Goal: Task Accomplishment & Management: Use online tool/utility

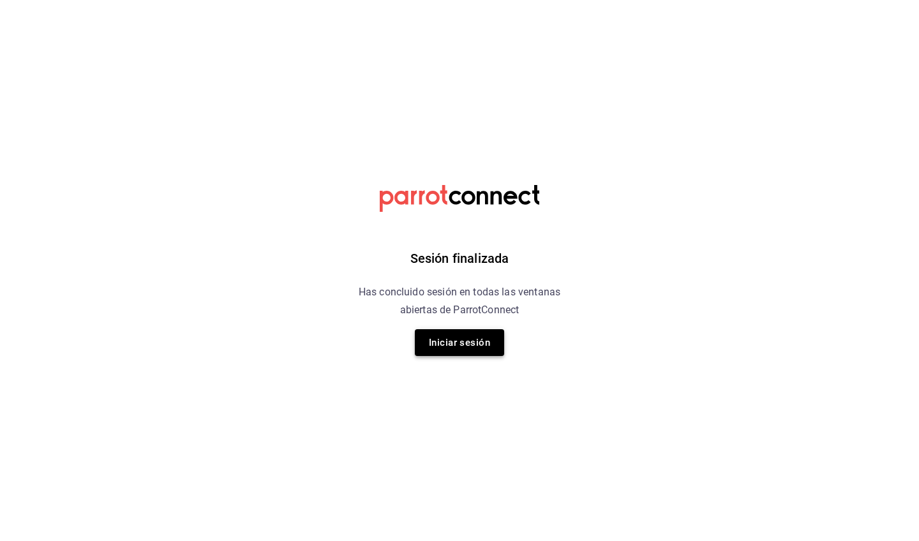
click at [460, 348] on button "Iniciar sesión" at bounding box center [459, 342] width 89 height 27
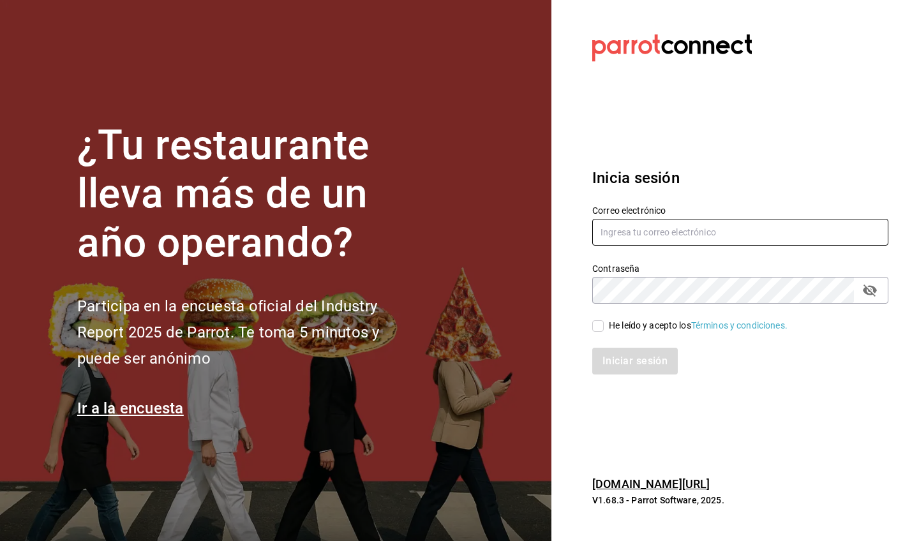
type input "[PERSON_NAME][EMAIL_ADDRESS][PERSON_NAME][DOMAIN_NAME]"
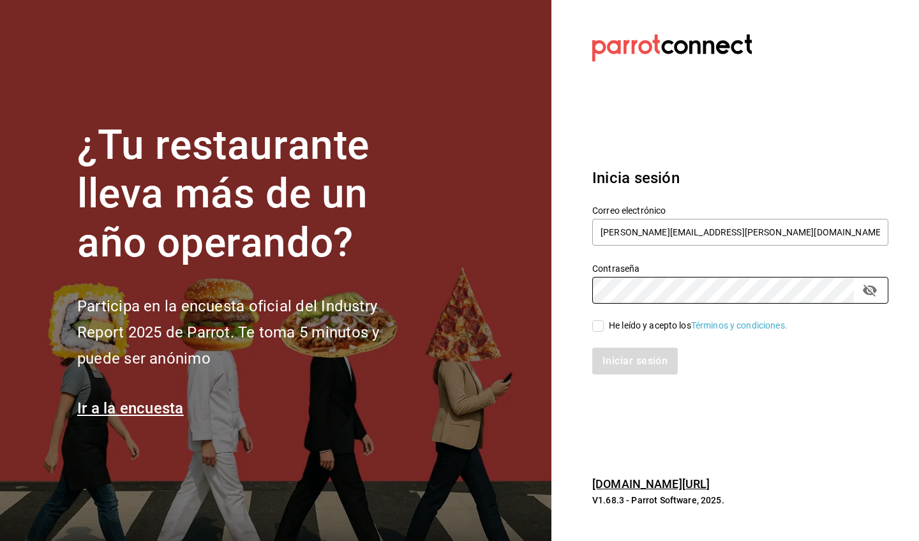
click at [650, 326] on div "He leído y acepto los Términos y condiciones." at bounding box center [698, 325] width 179 height 13
click at [604, 326] on input "He leído y acepto los Términos y condiciones." at bounding box center [597, 325] width 11 height 11
checkbox input "true"
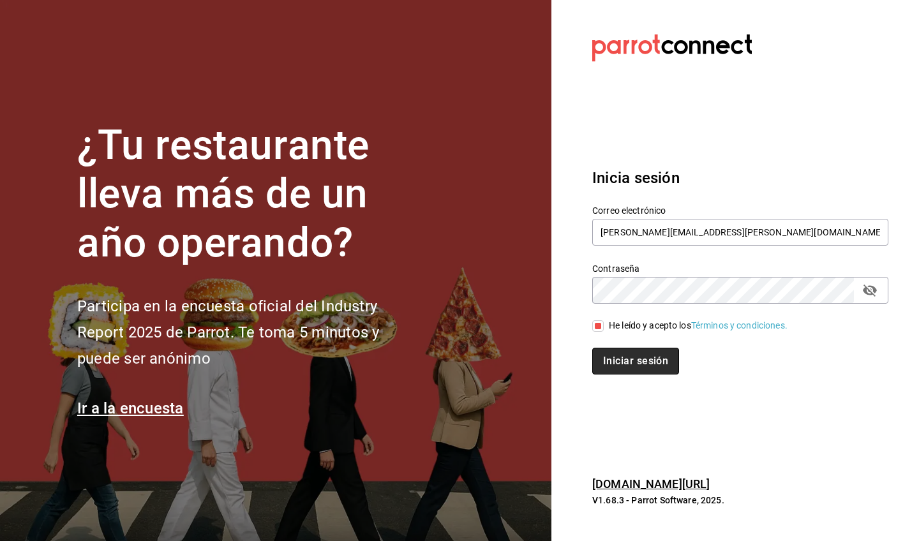
click at [644, 358] on button "Iniciar sesión" at bounding box center [635, 361] width 87 height 27
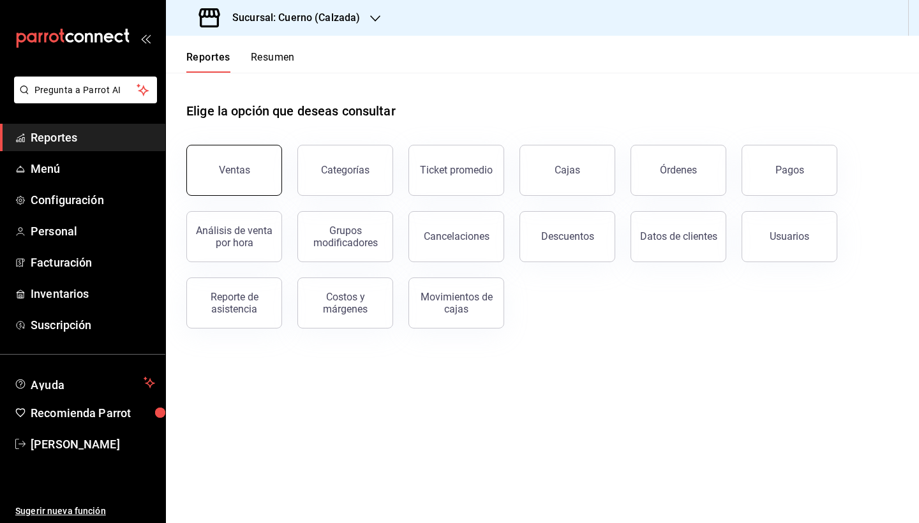
click at [253, 161] on button "Ventas" at bounding box center [234, 170] width 96 height 51
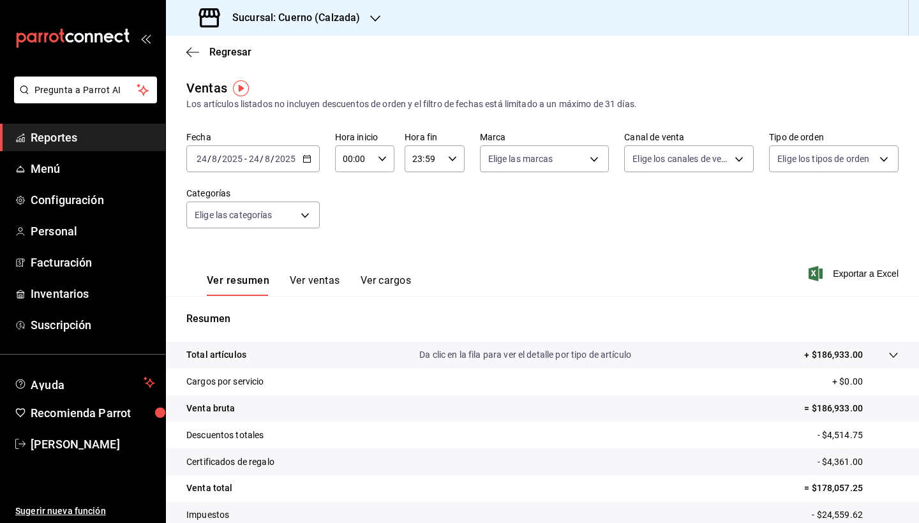
click at [309, 156] on icon "button" at bounding box center [307, 158] width 9 height 9
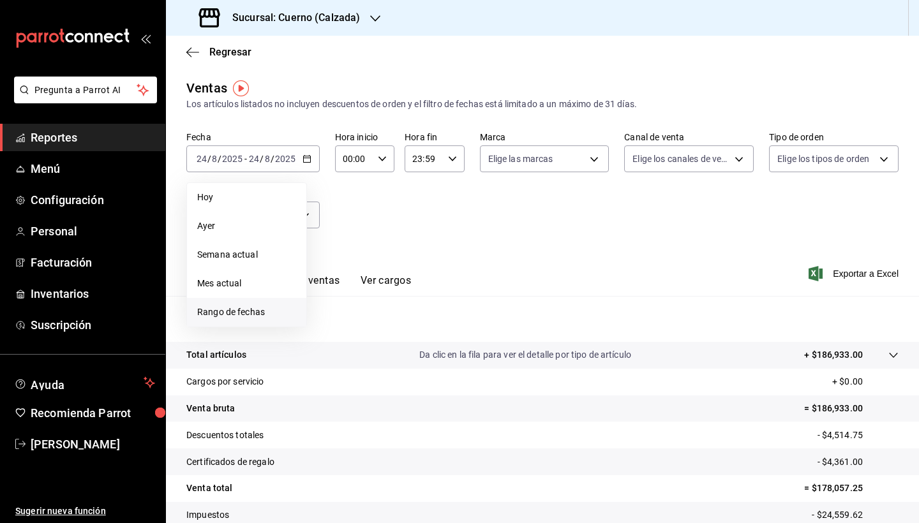
click at [258, 314] on span "Rango de fechas" at bounding box center [246, 312] width 99 height 13
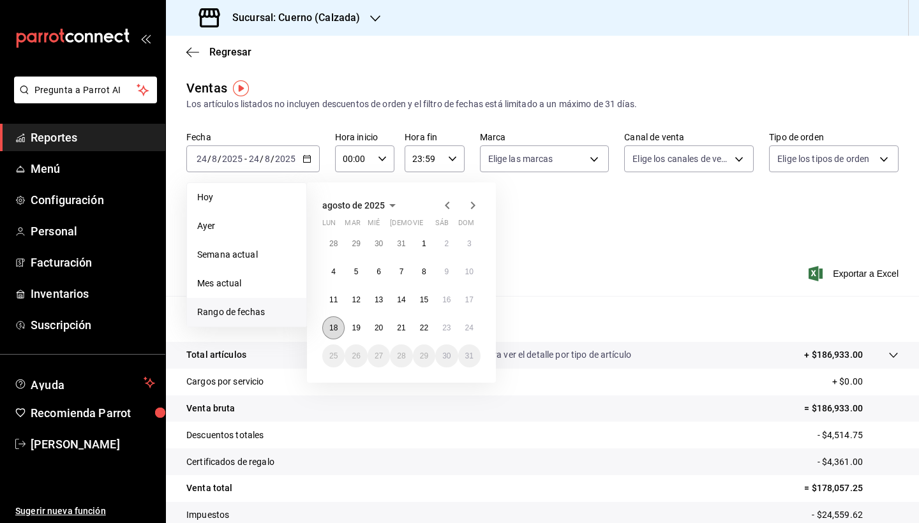
click at [325, 327] on button "18" at bounding box center [333, 328] width 22 height 23
click at [454, 333] on button "23" at bounding box center [446, 328] width 22 height 23
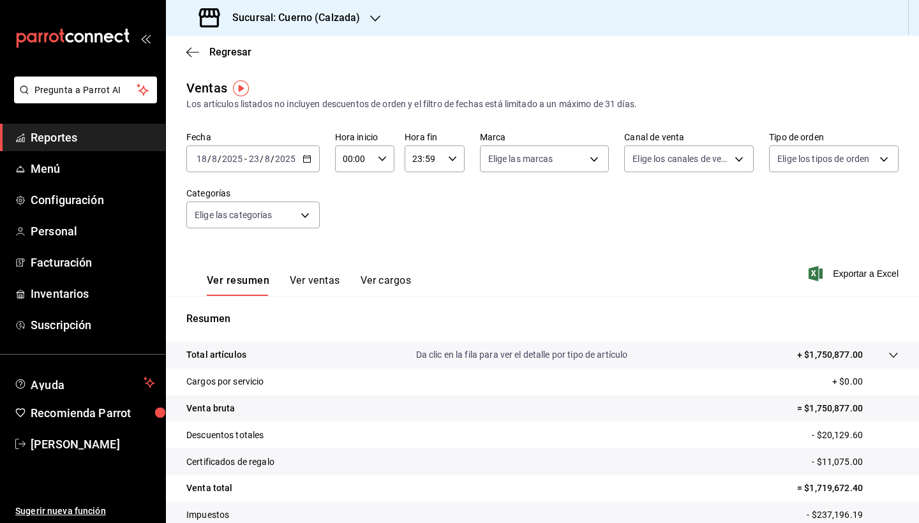
click at [384, 159] on icon "button" at bounding box center [382, 158] width 9 height 9
click at [353, 264] on span "05" at bounding box center [349, 264] width 10 height 10
type input "05:00"
click at [437, 160] on div at bounding box center [459, 261] width 919 height 523
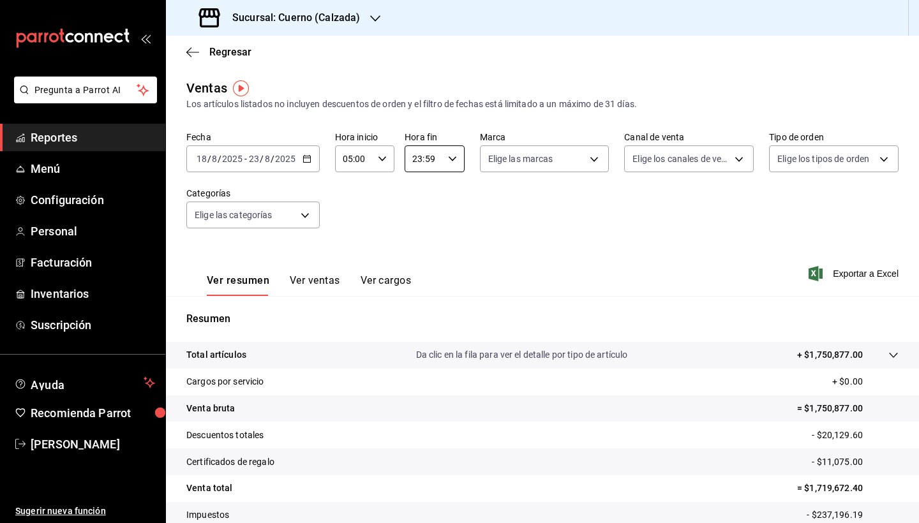
click at [437, 160] on input "23:59" at bounding box center [424, 159] width 38 height 26
click at [421, 258] on span "05" at bounding box center [419, 259] width 10 height 10
click at [450, 193] on span "00" at bounding box center [449, 191] width 10 height 10
type input "05:00"
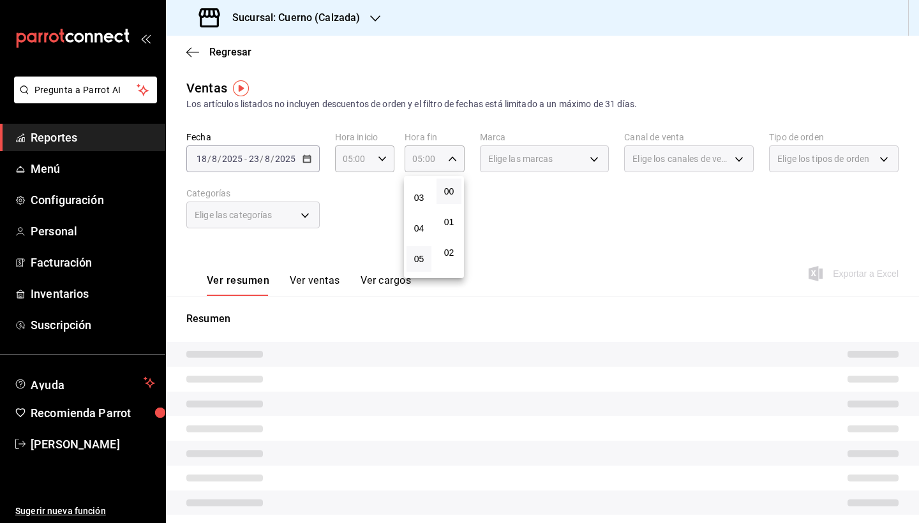
click at [540, 198] on div at bounding box center [459, 261] width 919 height 523
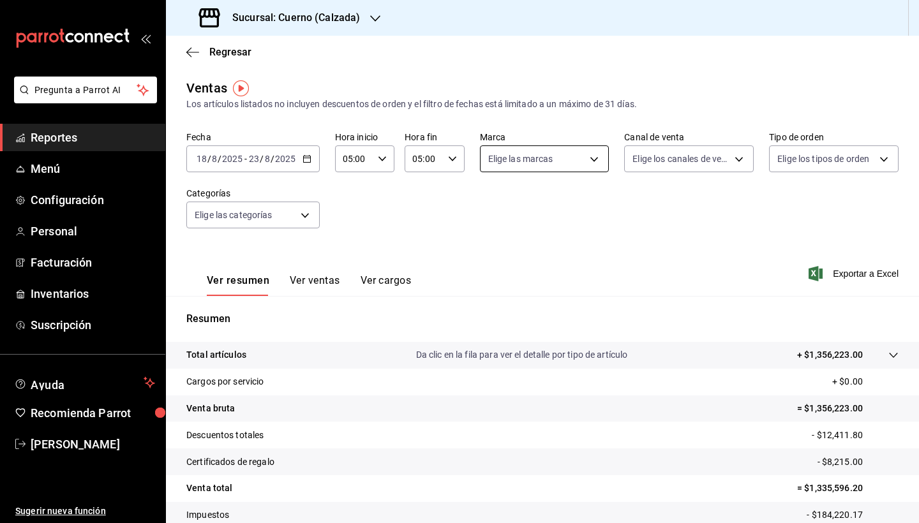
click at [551, 146] on body "Pregunta a Parrot AI Reportes Menú Configuración Personal Facturación Inventari…" at bounding box center [459, 261] width 919 height 523
click at [555, 244] on li "Cuerno - Calzada" at bounding box center [544, 251] width 128 height 29
type input "b7ae777b-2dfc-42e0-9650-6cefdf37a424"
checkbox input "true"
click at [679, 225] on div at bounding box center [459, 261] width 919 height 523
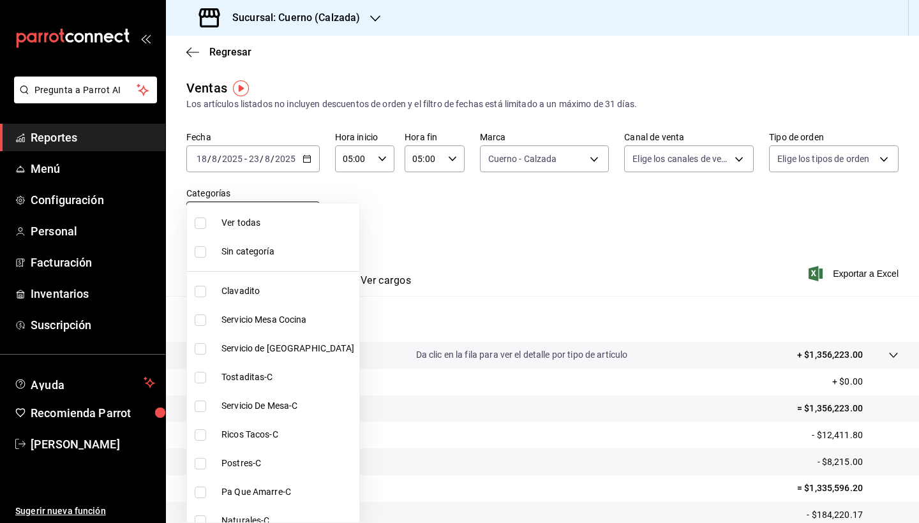
click at [249, 216] on body "Pregunta a Parrot AI Reportes Menú Configuración Personal Facturación Inventari…" at bounding box center [459, 261] width 919 height 523
click at [267, 228] on span "Ver todas" at bounding box center [287, 222] width 133 height 13
type input "560d4c35-d9fc-4089-91ff-402d238ea400,302845cf-2d1c-4fb1-9d9e-8d4a14396fbe,26243…"
checkbox input "true"
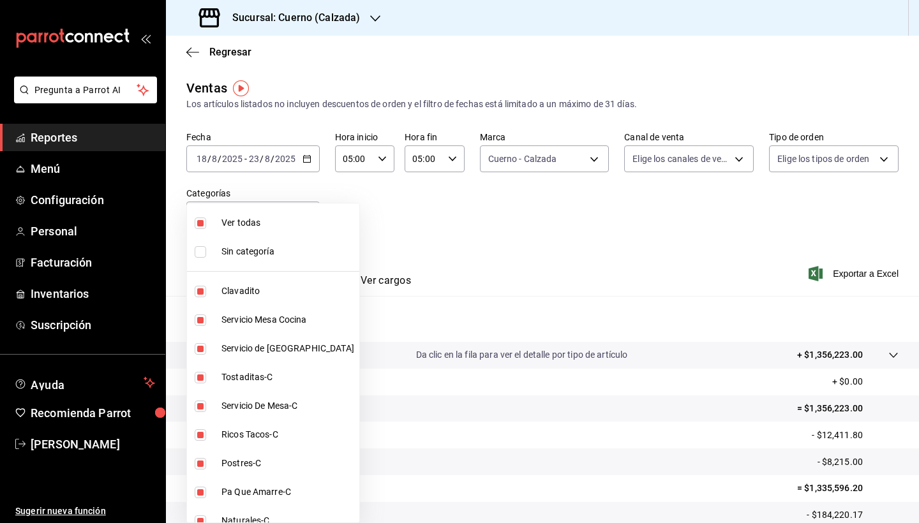
checkbox input "true"
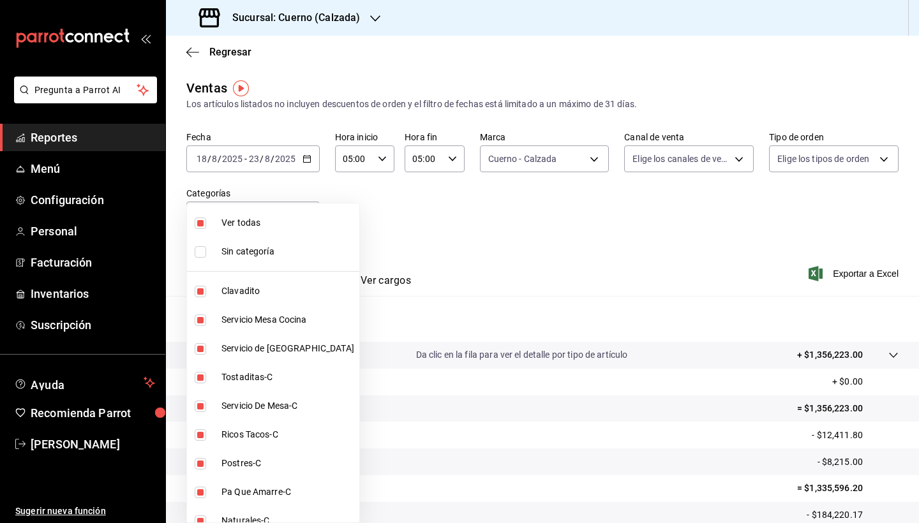
checkbox input "true"
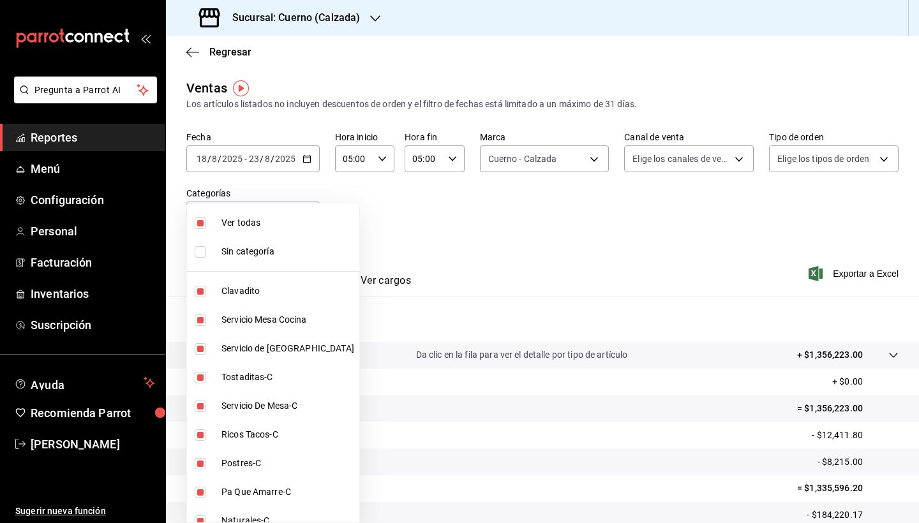
checkbox input "true"
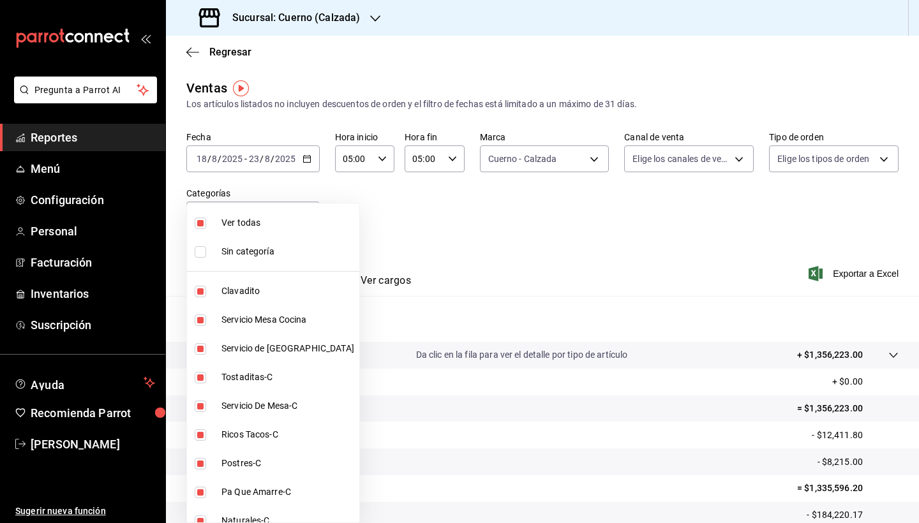
checkbox input "true"
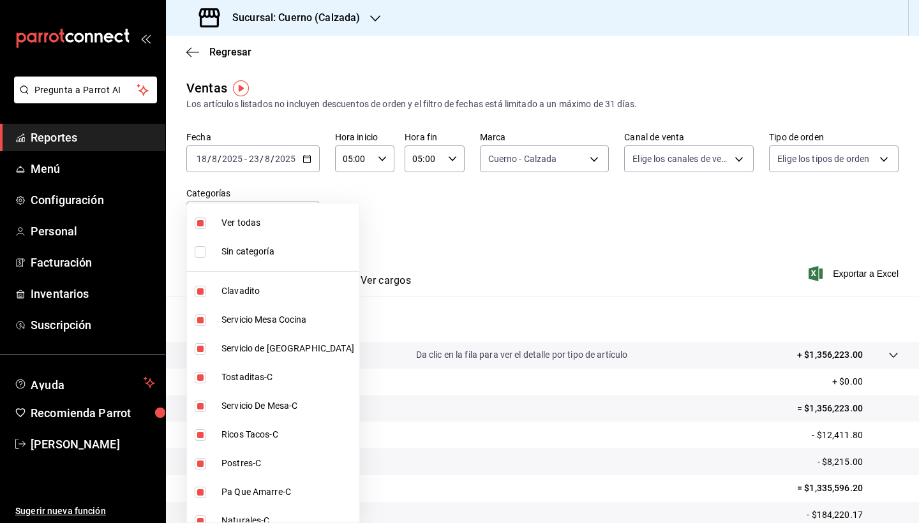
checkbox input "true"
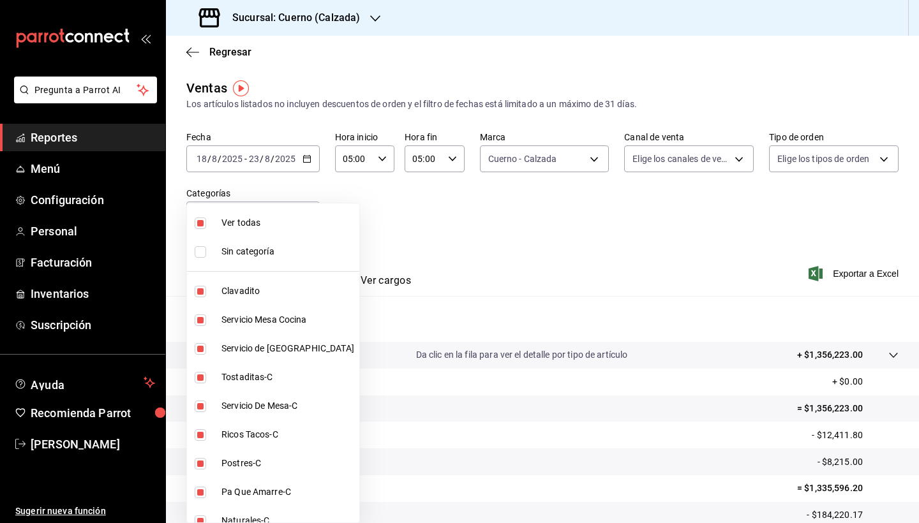
checkbox input "true"
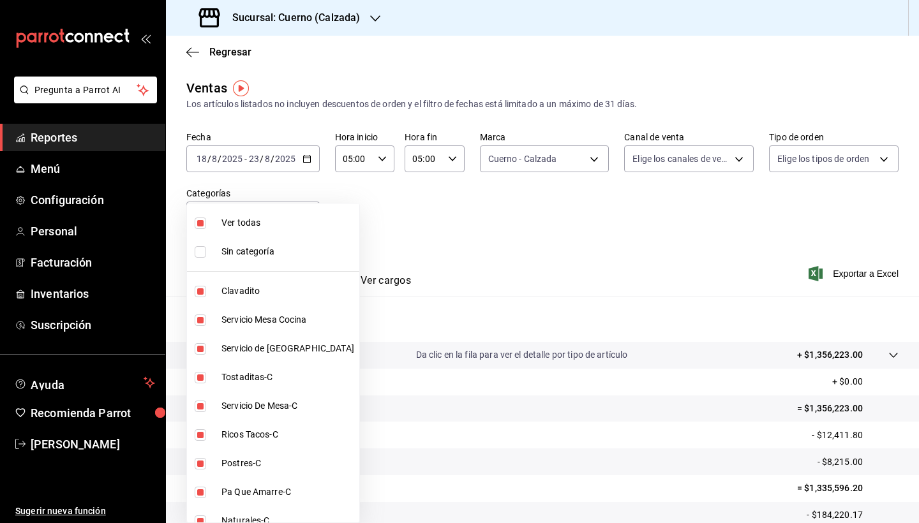
checkbox input "true"
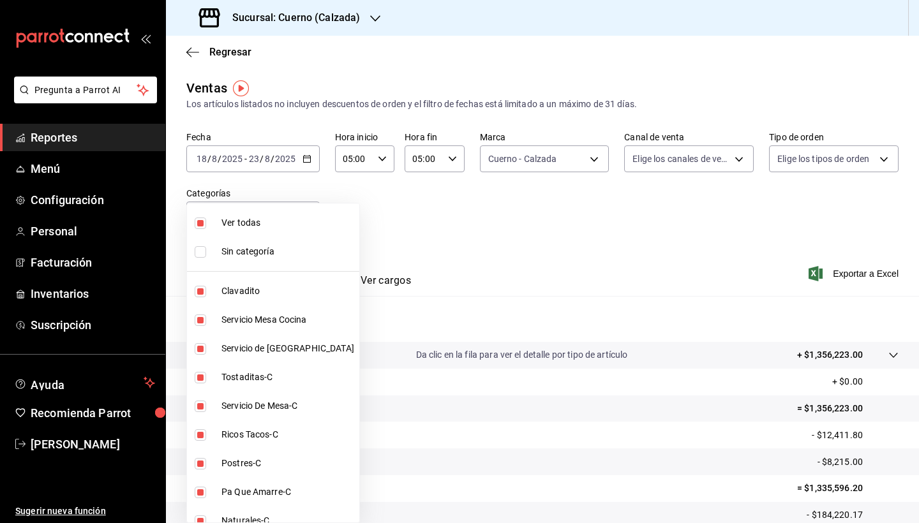
checkbox input "true"
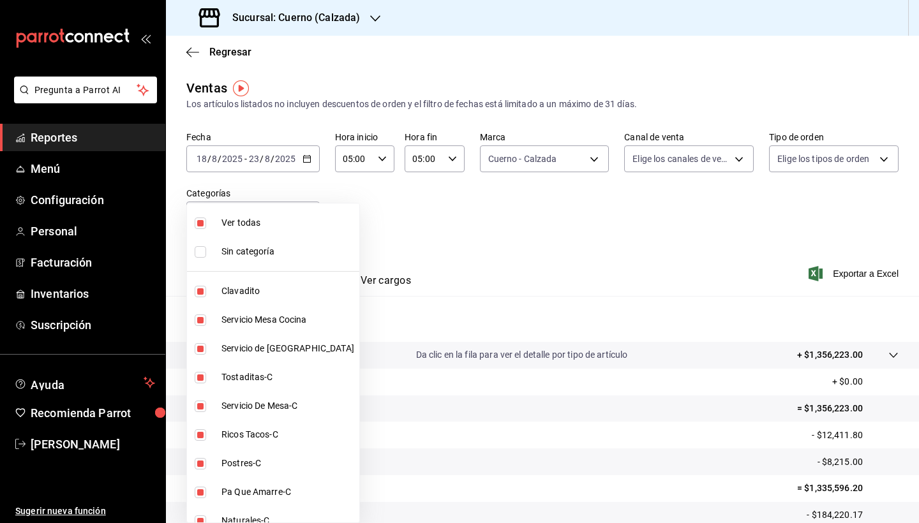
checkbox input "true"
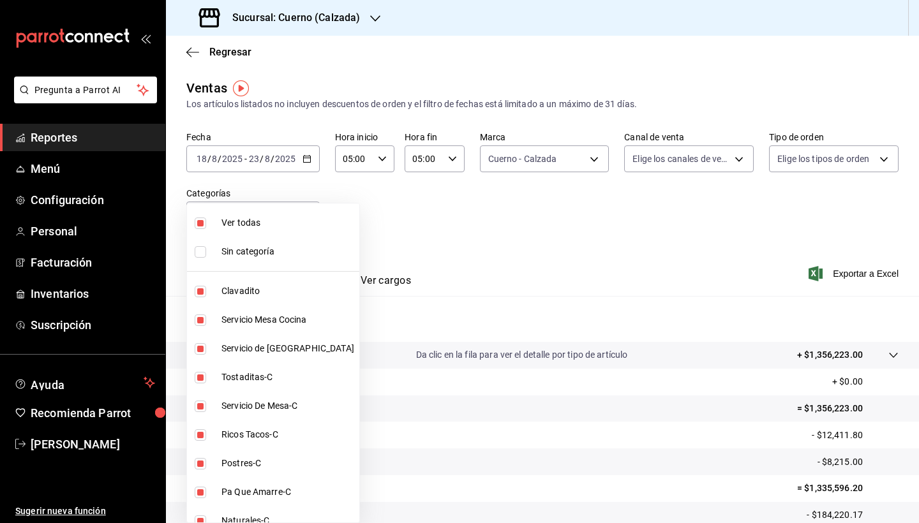
checkbox input "true"
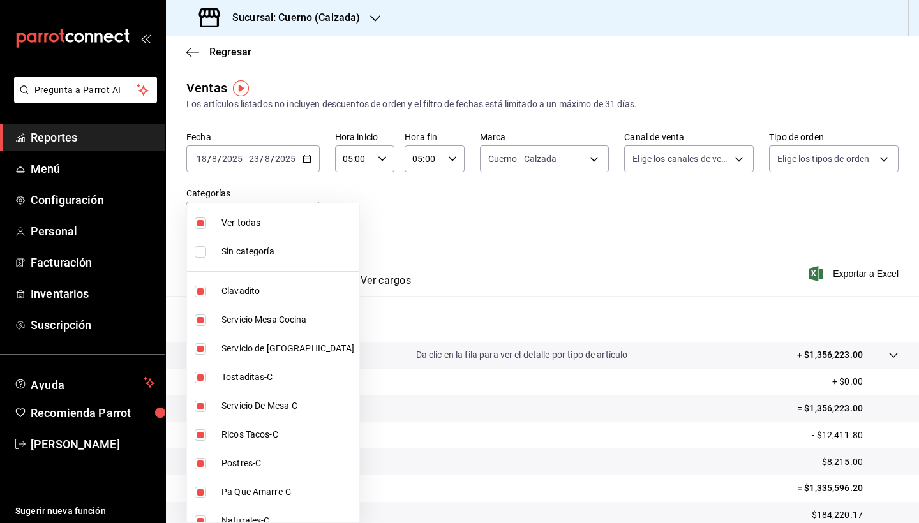
checkbox input "true"
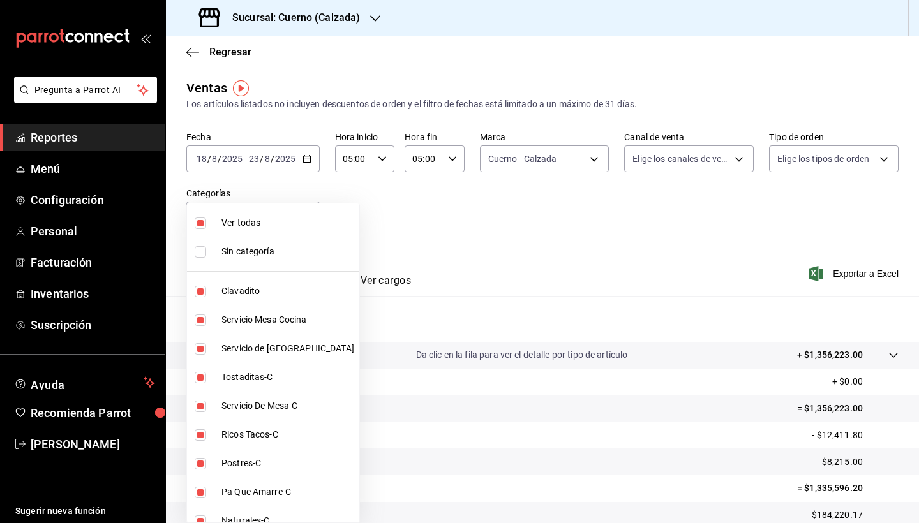
checkbox input "true"
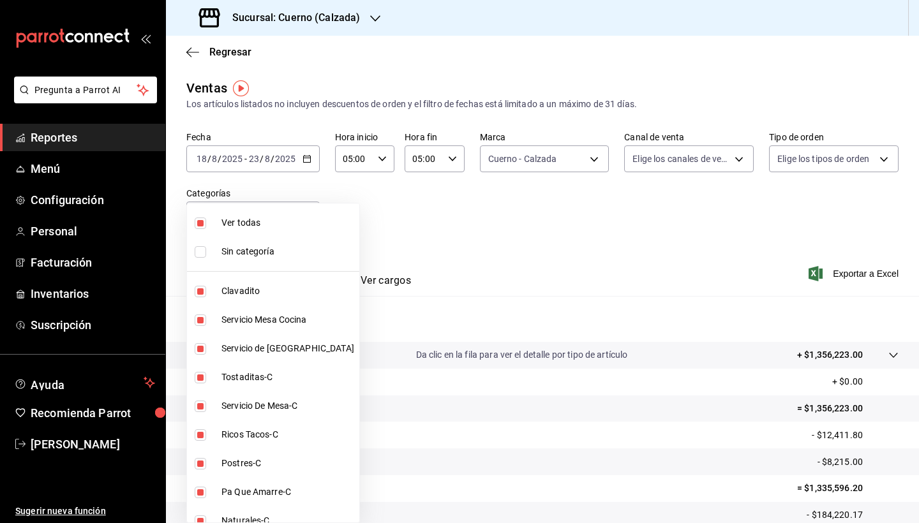
checkbox input "true"
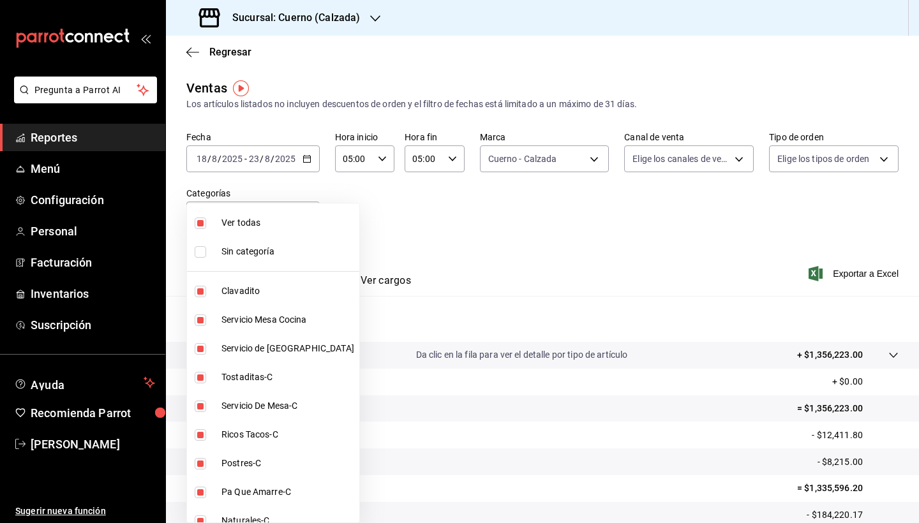
checkbox input "true"
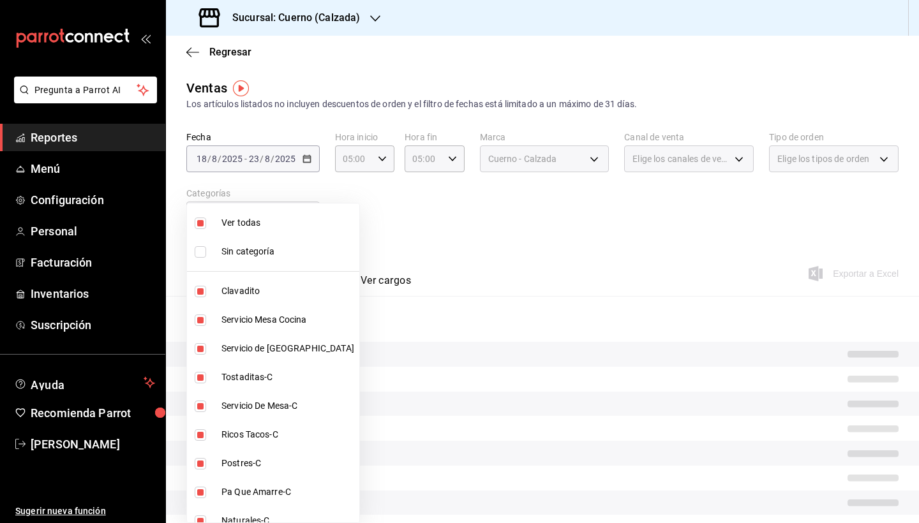
click at [219, 225] on li "Ver todas" at bounding box center [273, 223] width 172 height 29
checkbox input "false"
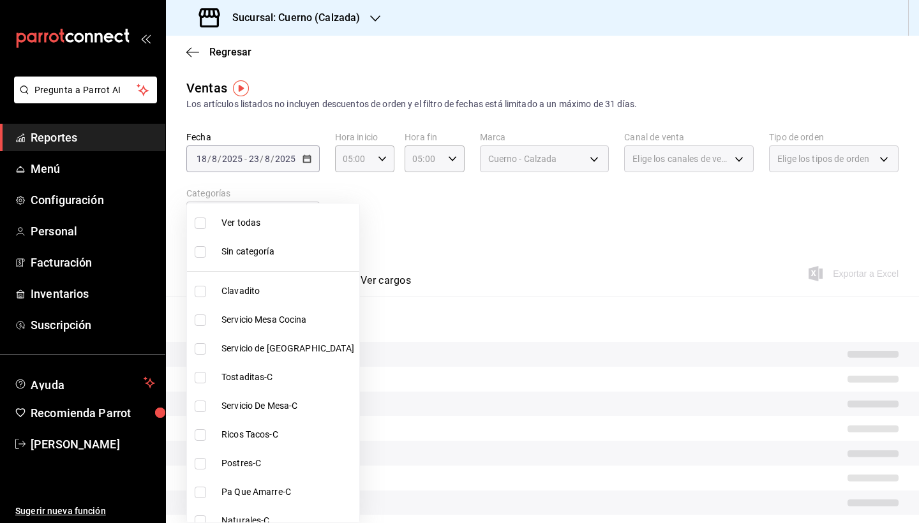
checkbox input "false"
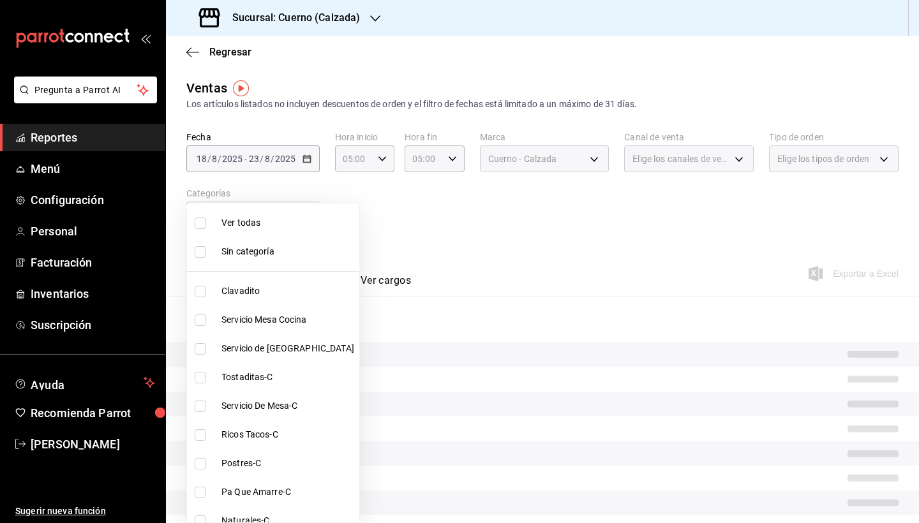
checkbox input "false"
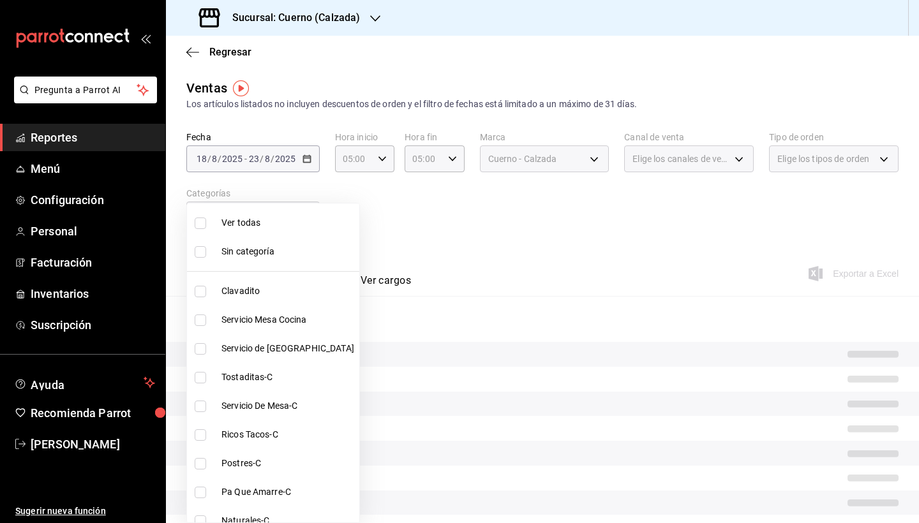
checkbox input "false"
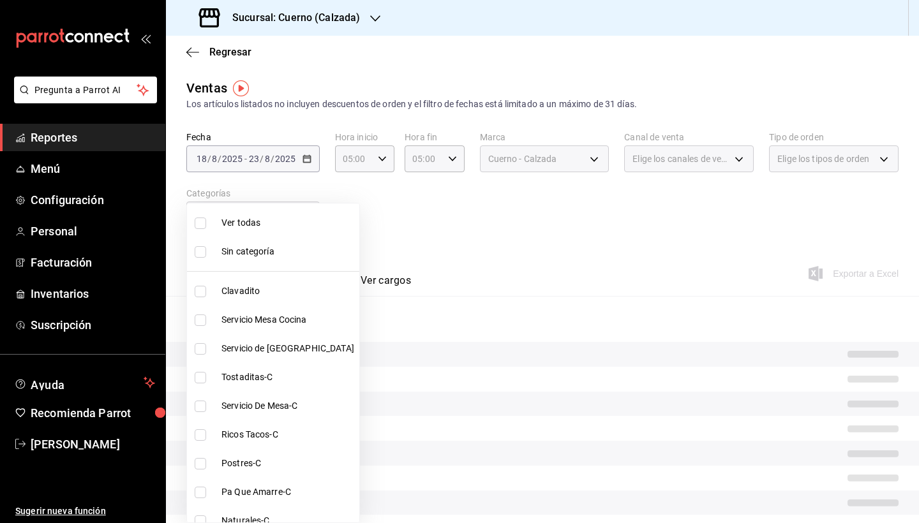
checkbox input "false"
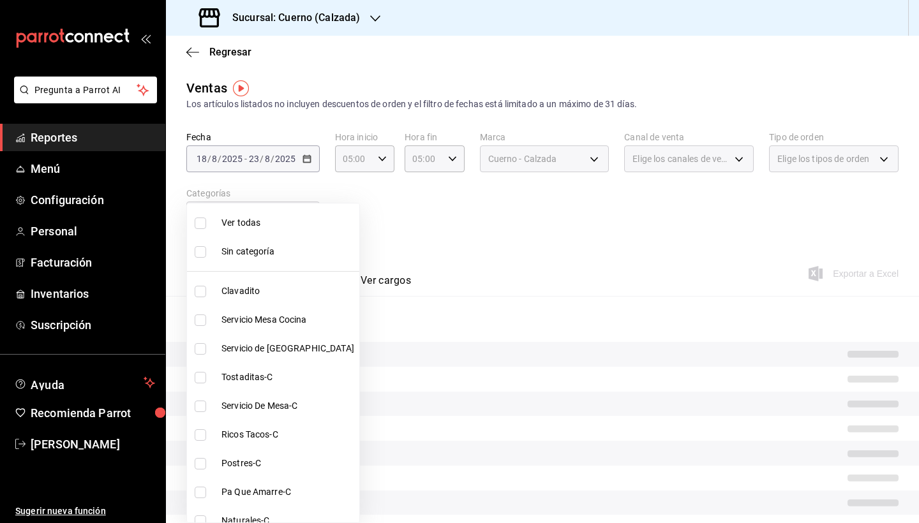
checkbox input "false"
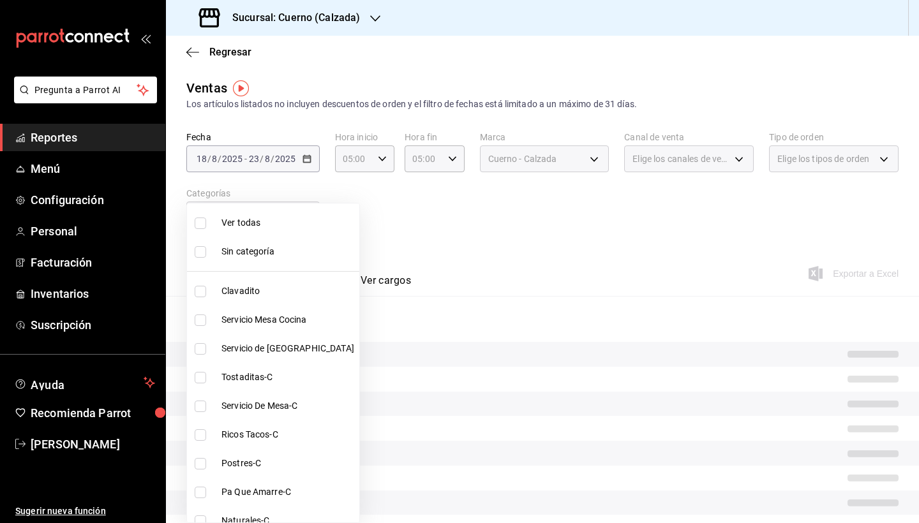
checkbox input "false"
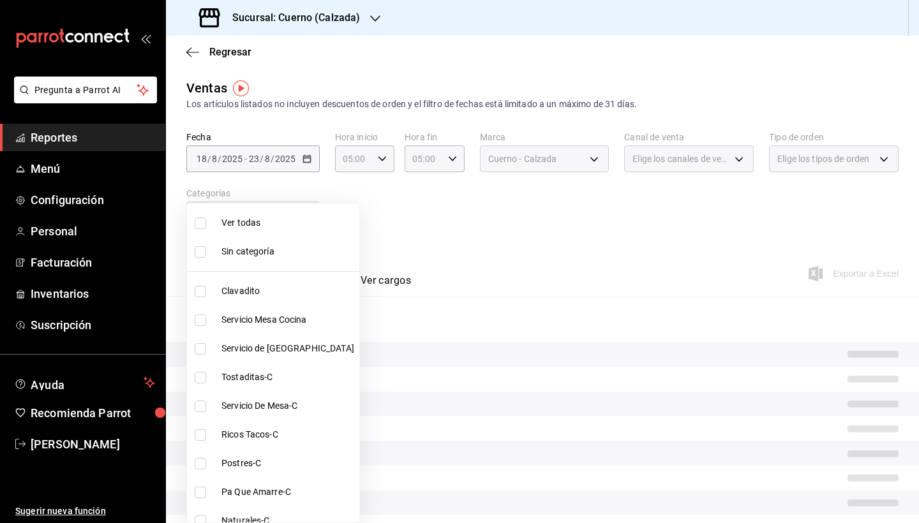
checkbox input "false"
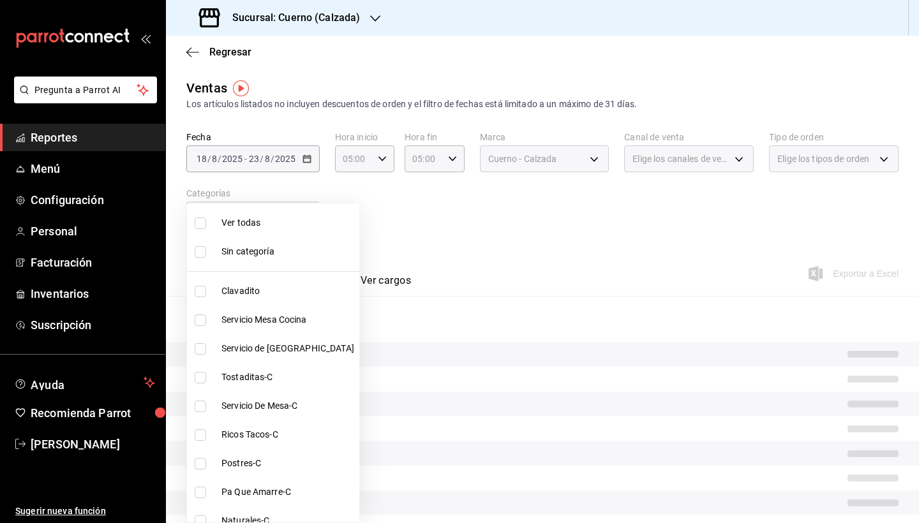
checkbox input "false"
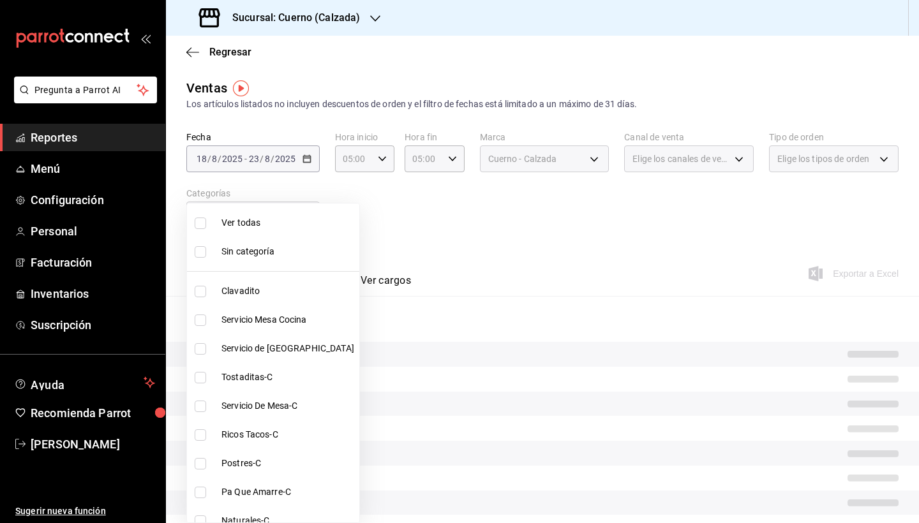
checkbox input "false"
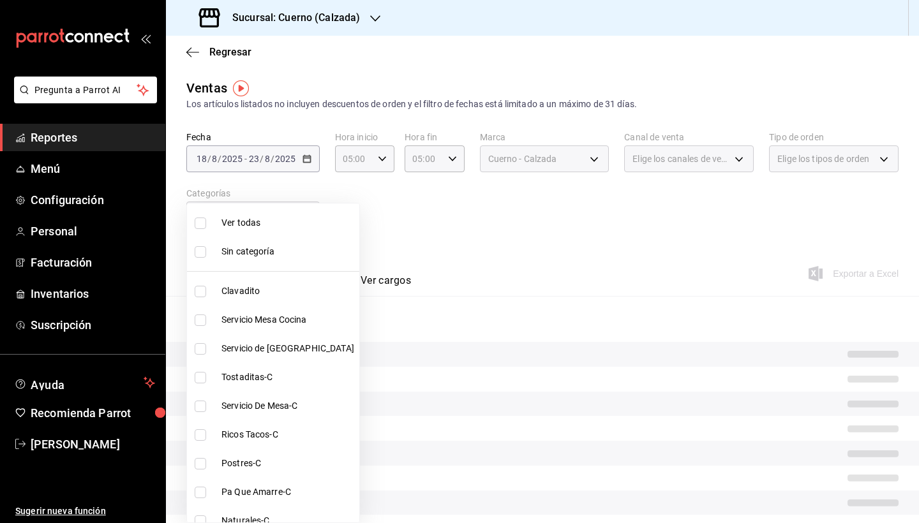
checkbox input "false"
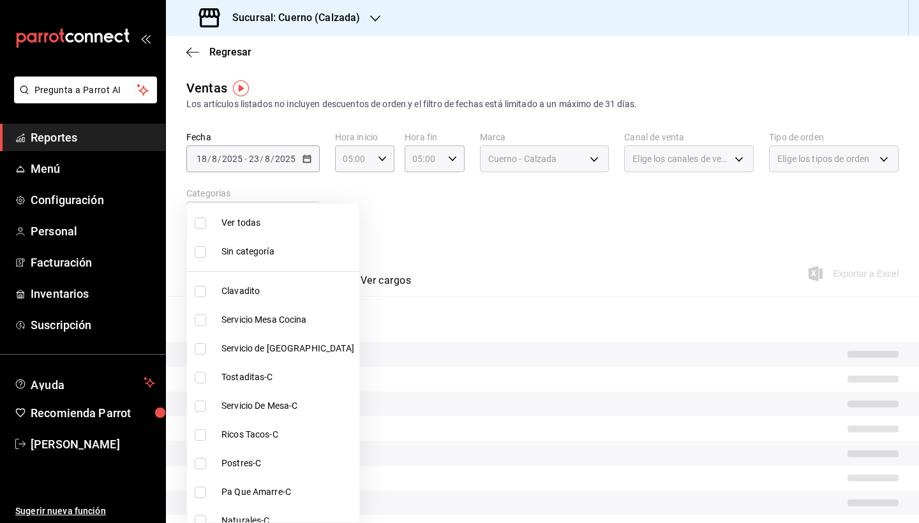
checkbox input "false"
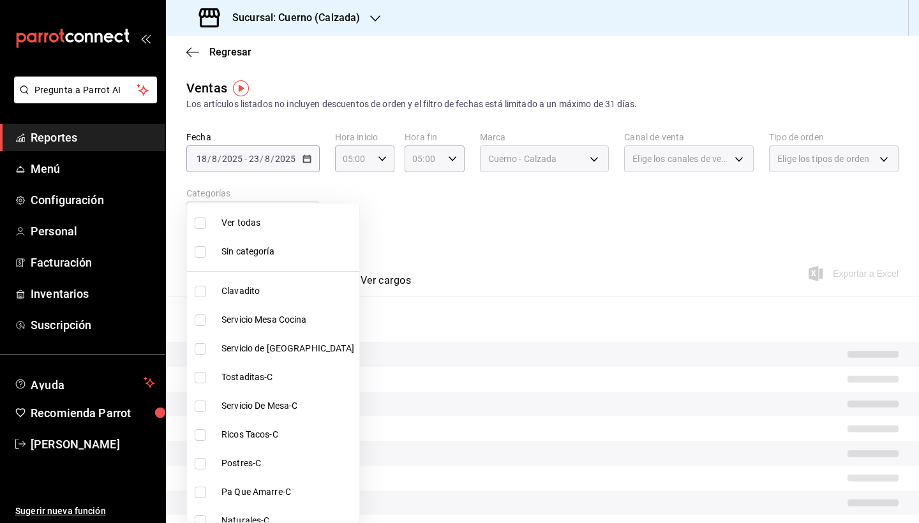
checkbox input "false"
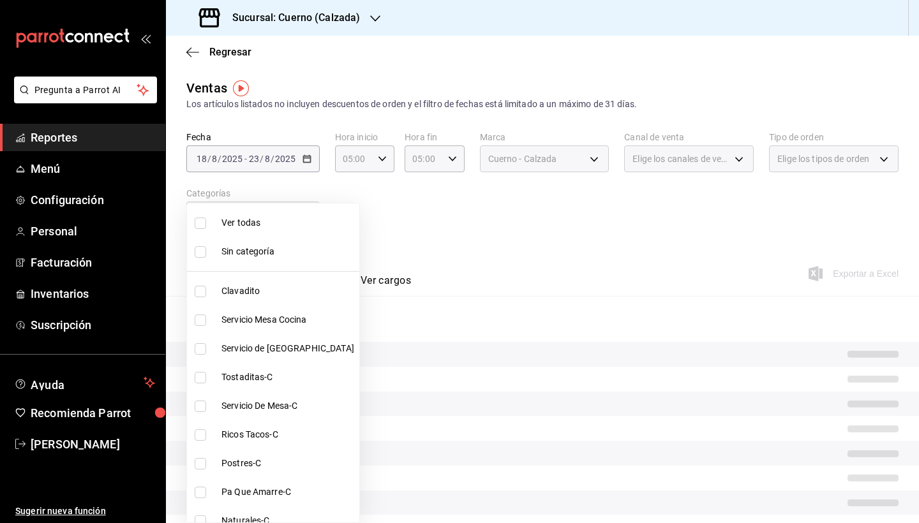
checkbox input "false"
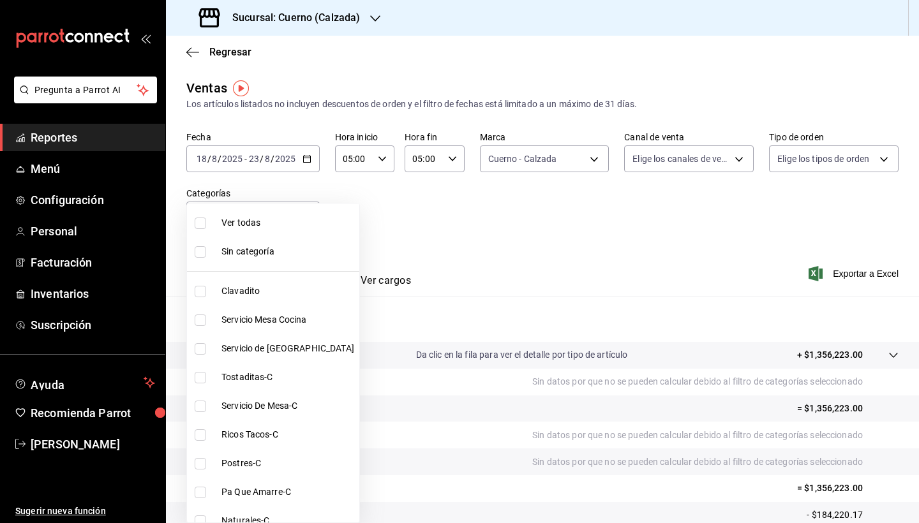
click at [389, 243] on div at bounding box center [459, 261] width 919 height 523
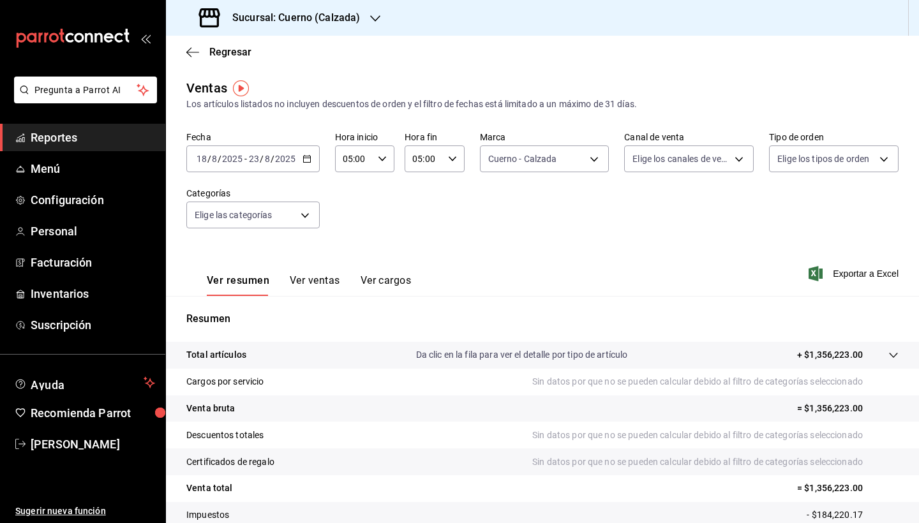
click at [382, 207] on div "Fecha 2025-08-18 18 / 8 / 2025 - 2025-08-23 23 / 8 / 2025 Hora inicio 05:00 Hor…" at bounding box center [542, 187] width 712 height 112
click at [770, 248] on div "Ver resumen Ver ventas Ver cargos Exportar a Excel" at bounding box center [542, 270] width 753 height 52
click at [833, 265] on div "Ver resumen Ver ventas Ver cargos Exportar a Excel" at bounding box center [542, 270] width 753 height 52
click at [835, 277] on span "Exportar a Excel" at bounding box center [854, 273] width 87 height 15
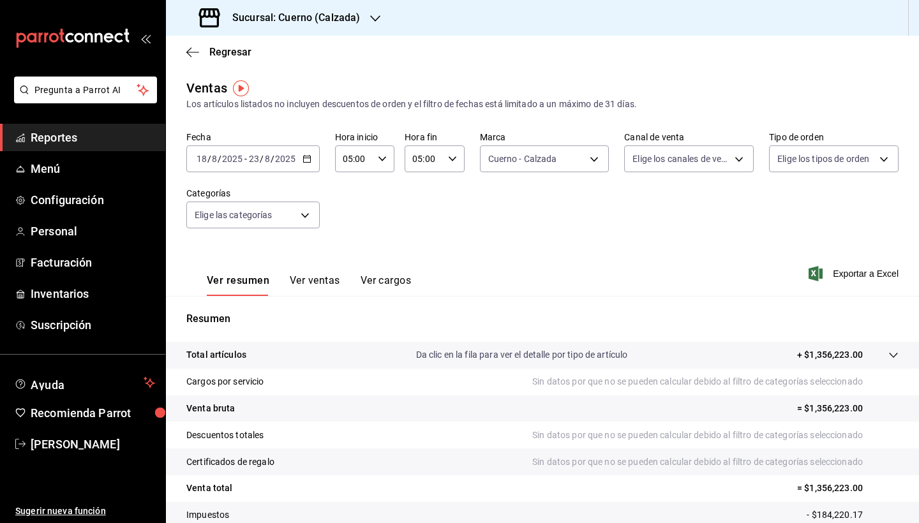
click at [378, 43] on div "Regresar" at bounding box center [542, 52] width 753 height 33
click at [473, 193] on div "Fecha 2025-08-18 18 / 8 / 2025 - 2025-08-23 23 / 8 / 2025 Hora inicio 05:00 Hor…" at bounding box center [542, 187] width 712 height 112
click at [304, 167] on div "2025-08-18 18 / 8 / 2025 - 2025-08-23 23 / 8 / 2025" at bounding box center [252, 159] width 133 height 27
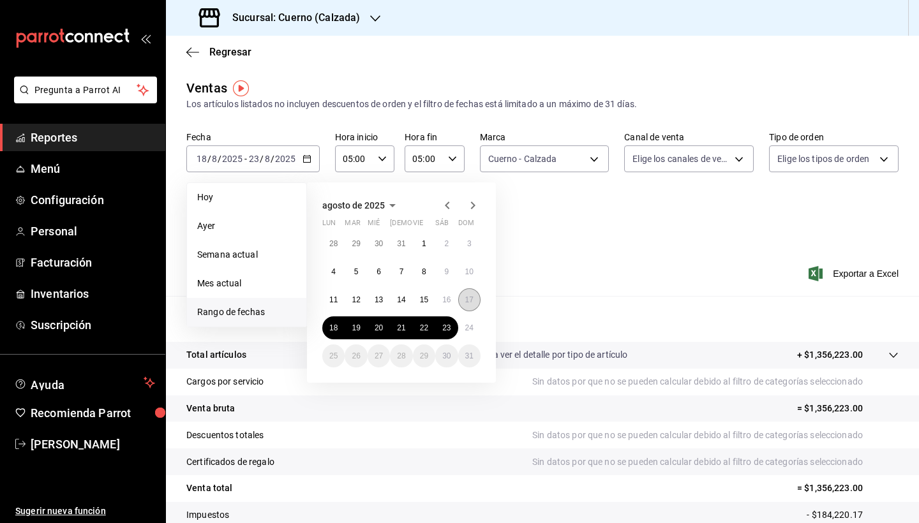
click at [471, 303] on abbr "17" at bounding box center [469, 299] width 8 height 9
click at [471, 325] on abbr "24" at bounding box center [469, 328] width 8 height 9
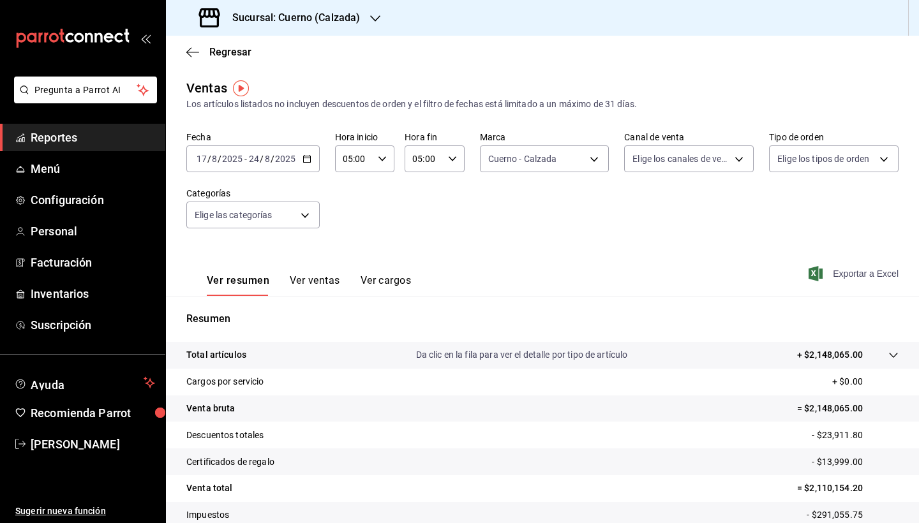
click at [844, 273] on span "Exportar a Excel" at bounding box center [854, 273] width 87 height 15
click at [431, 212] on div "Fecha 2025-08-17 17 / 8 / 2025 - 2025-08-24 24 / 8 / 2025 Hora inicio 05:00 Hor…" at bounding box center [542, 187] width 712 height 112
click at [308, 161] on icon "button" at bounding box center [307, 158] width 9 height 9
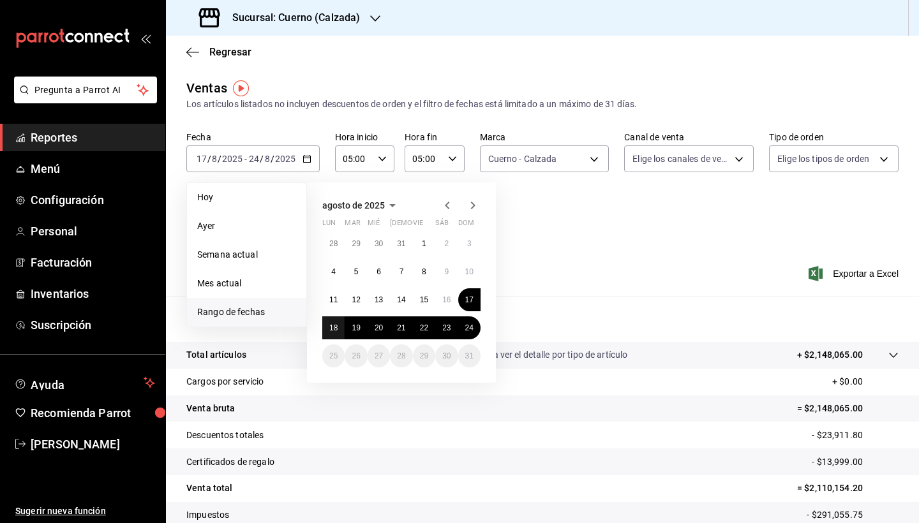
click at [335, 329] on abbr "18" at bounding box center [333, 328] width 8 height 9
click at [472, 328] on abbr "24" at bounding box center [469, 328] width 8 height 9
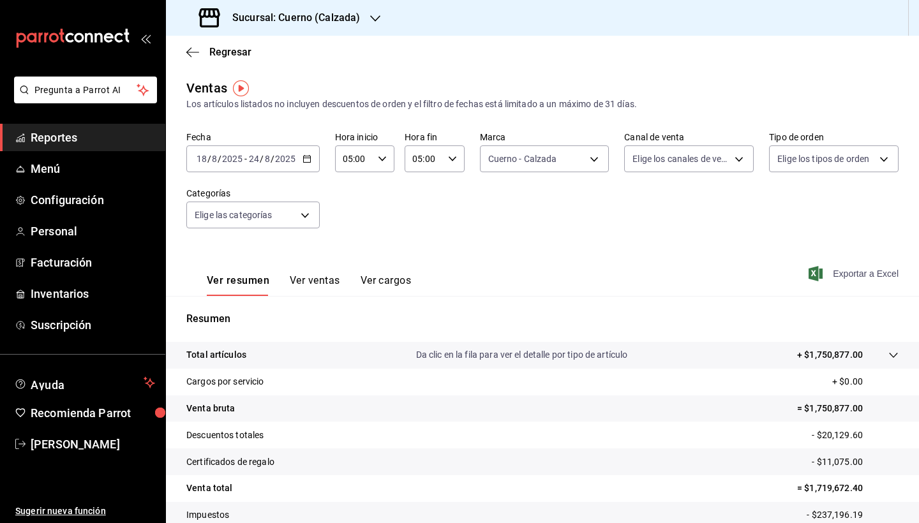
click at [821, 280] on span "Exportar a Excel" at bounding box center [854, 273] width 87 height 15
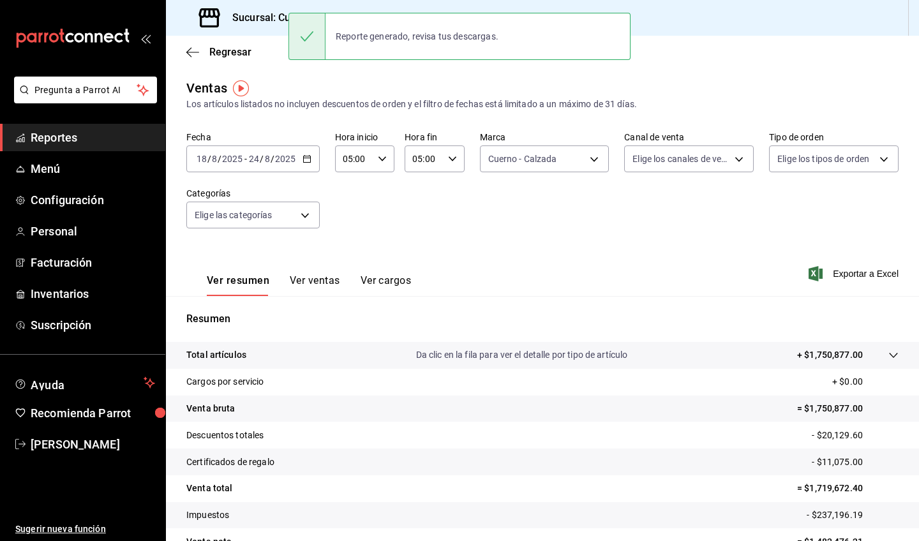
click at [458, 211] on div "Fecha 2025-08-18 18 / 8 / 2025 - 2025-08-24 24 / 8 / 2025 Hora inicio 05:00 Hor…" at bounding box center [542, 187] width 712 height 112
